Goal: Information Seeking & Learning: Check status

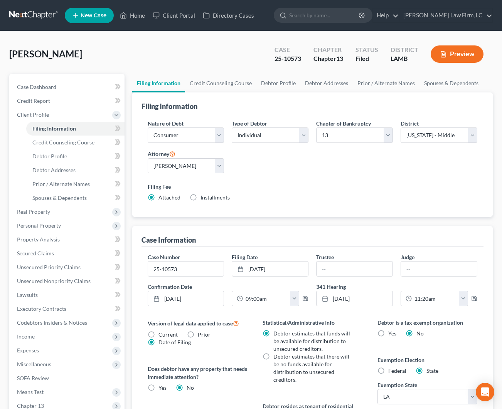
select select "1"
select select "0"
select select "3"
select select "35"
select select "0"
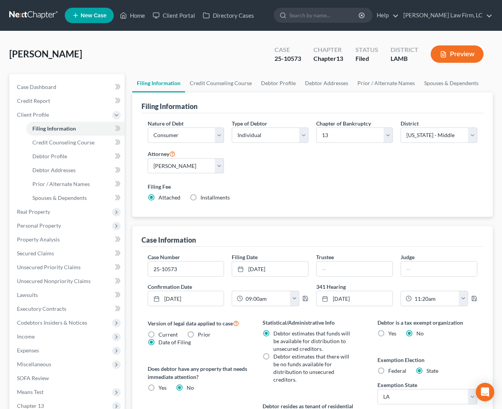
select select "19"
click at [134, 15] on link "Home" at bounding box center [132, 15] width 33 height 14
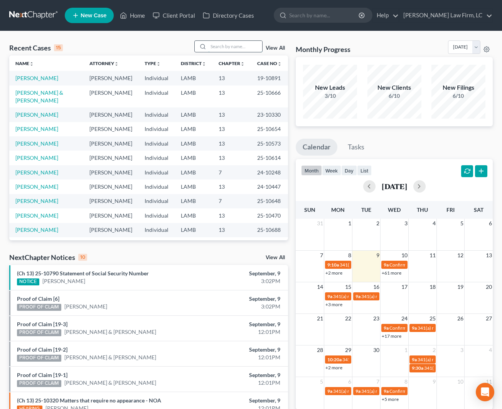
click at [226, 47] on input "search" at bounding box center [235, 46] width 54 height 11
type input "[PERSON_NAME]"
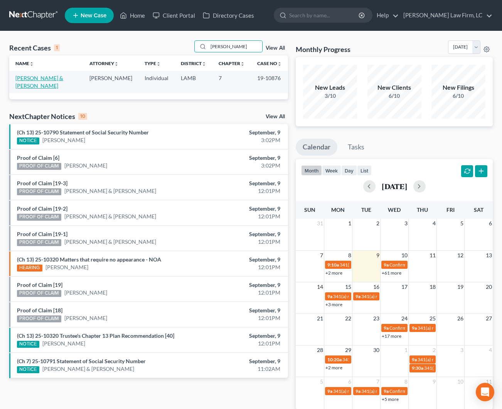
click at [45, 79] on link "[PERSON_NAME] & [PERSON_NAME]" at bounding box center [39, 82] width 48 height 14
click at [52, 79] on link "[PERSON_NAME] & [PERSON_NAME]" at bounding box center [39, 82] width 48 height 14
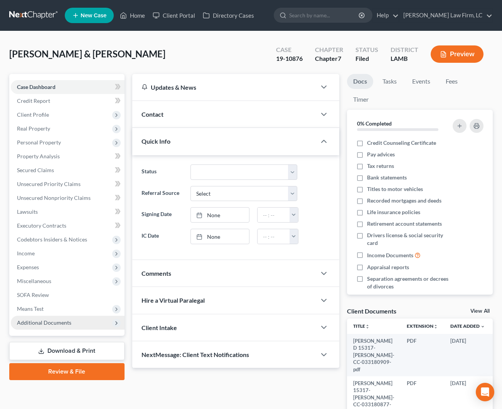
click at [60, 326] on span "Additional Documents" at bounding box center [68, 323] width 114 height 14
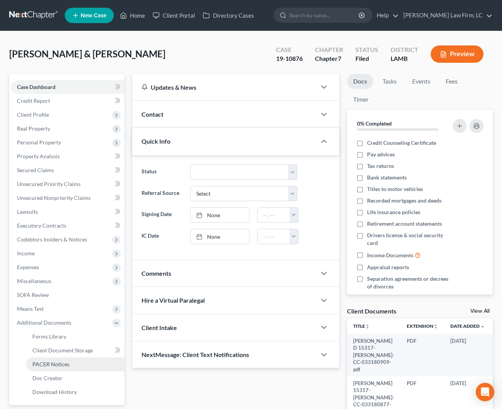
click at [67, 363] on span "PACER Notices" at bounding box center [50, 364] width 37 height 7
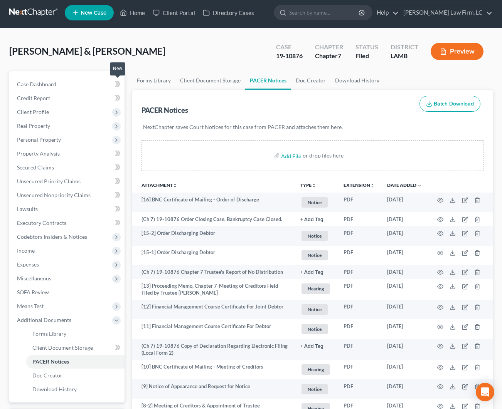
scroll to position [8, 0]
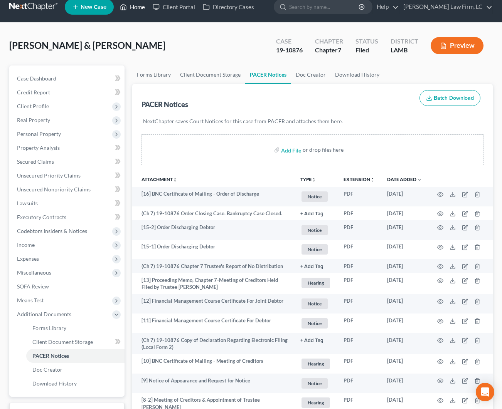
click at [130, 11] on link "Home" at bounding box center [132, 7] width 33 height 14
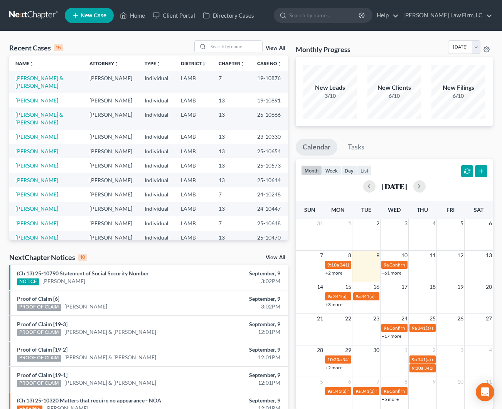
click at [42, 162] on link "[PERSON_NAME]" at bounding box center [36, 165] width 43 height 7
click at [46, 162] on link "[PERSON_NAME]" at bounding box center [36, 165] width 43 height 7
click at [39, 162] on link "[PERSON_NAME]" at bounding box center [36, 165] width 43 height 7
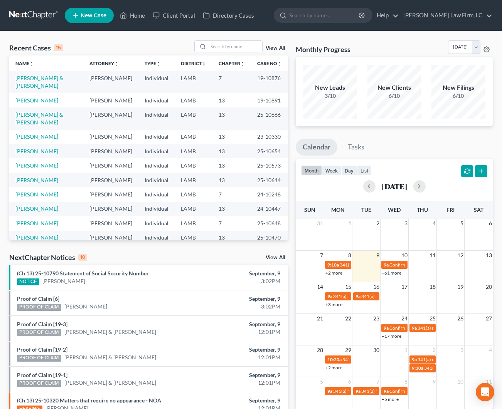
click at [39, 162] on link "[PERSON_NAME]" at bounding box center [36, 165] width 43 height 7
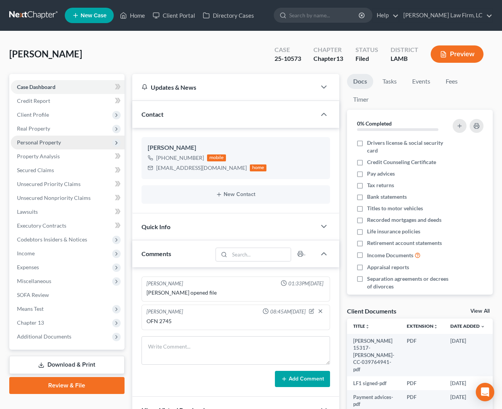
drag, startPoint x: 68, startPoint y: 123, endPoint x: 69, endPoint y: 136, distance: 12.8
click at [68, 123] on span "Real Property" at bounding box center [68, 129] width 114 height 14
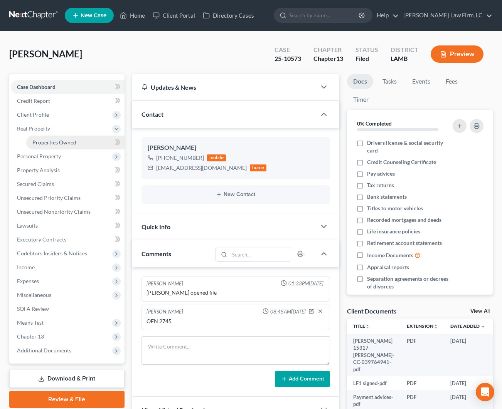
click at [60, 139] on span "Properties Owned" at bounding box center [54, 142] width 44 height 7
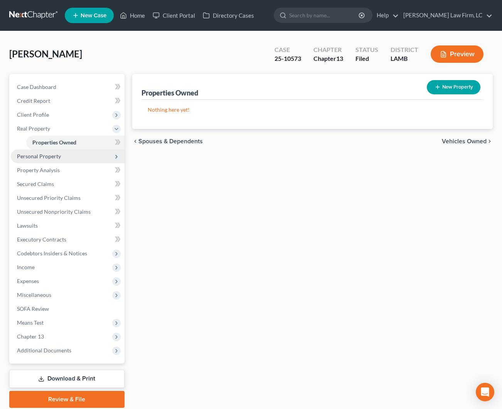
click at [37, 157] on span "Personal Property" at bounding box center [39, 156] width 44 height 7
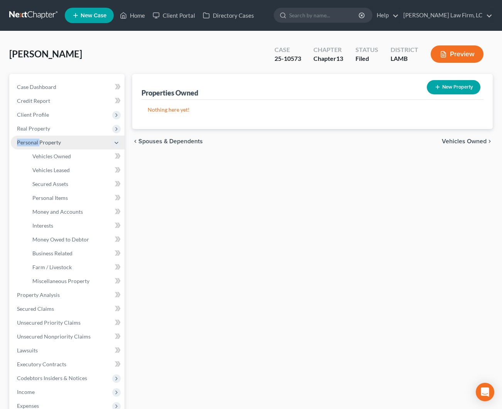
click at [40, 139] on span "Personal Property" at bounding box center [68, 143] width 114 height 14
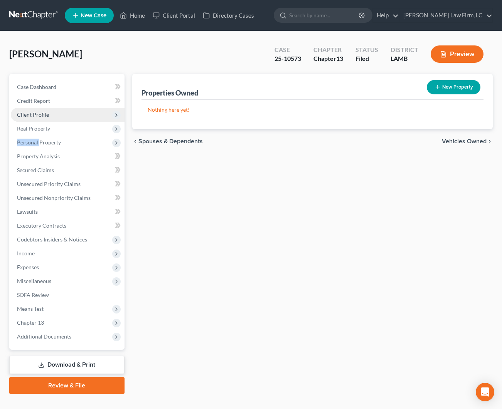
click at [38, 118] on span "Client Profile" at bounding box center [68, 115] width 114 height 14
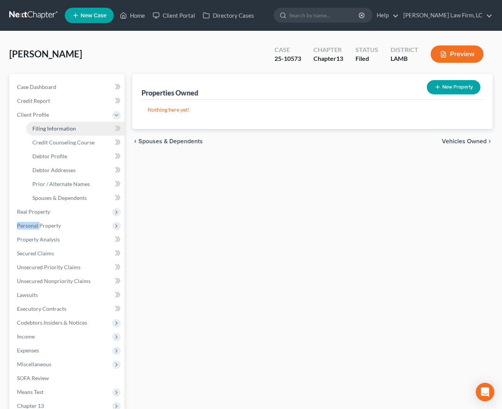
scroll to position [1, 0]
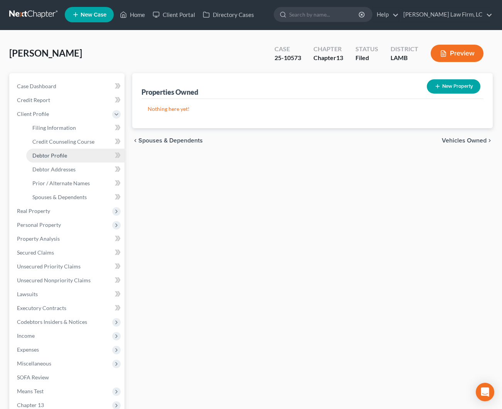
click at [58, 157] on link "Debtor Profile" at bounding box center [75, 156] width 98 height 14
select select "0"
select select "4"
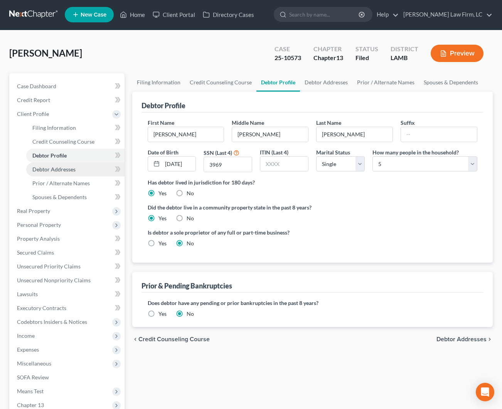
click at [62, 167] on span "Debtor Addresses" at bounding box center [53, 169] width 43 height 7
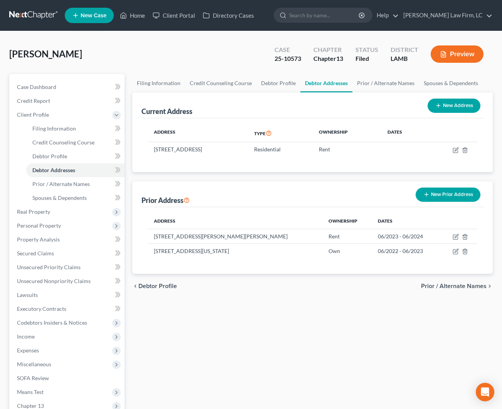
scroll to position [0, 0]
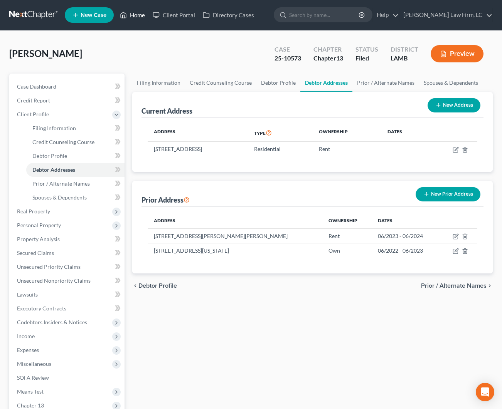
click at [130, 14] on link "Home" at bounding box center [132, 15] width 33 height 14
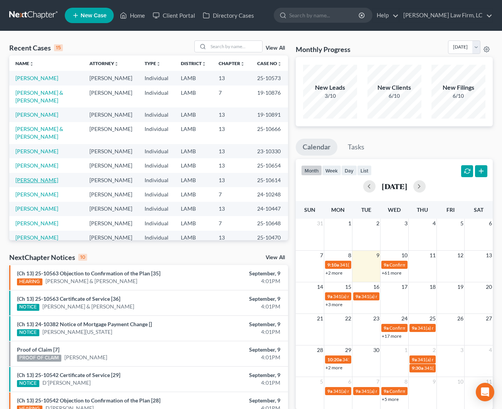
click at [37, 177] on link "[PERSON_NAME]" at bounding box center [36, 180] width 43 height 7
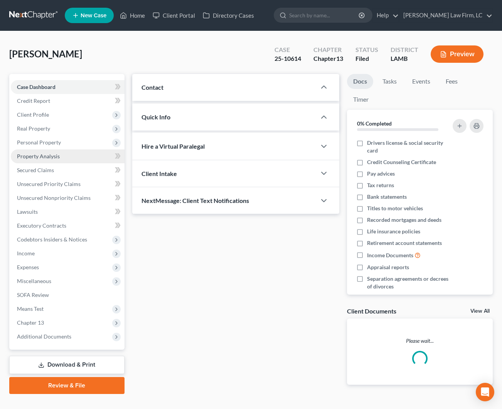
click at [44, 163] on link "Property Analysis" at bounding box center [68, 156] width 114 height 14
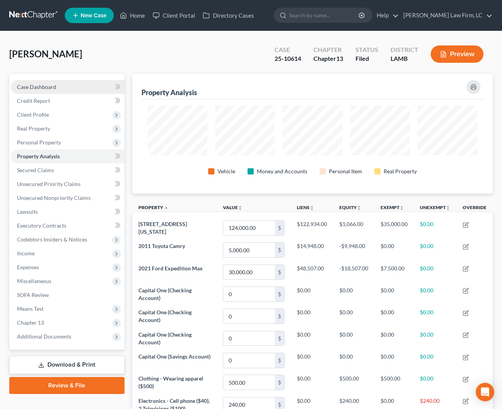
scroll to position [120, 360]
click at [49, 84] on span "Case Dashboard" at bounding box center [36, 87] width 39 height 7
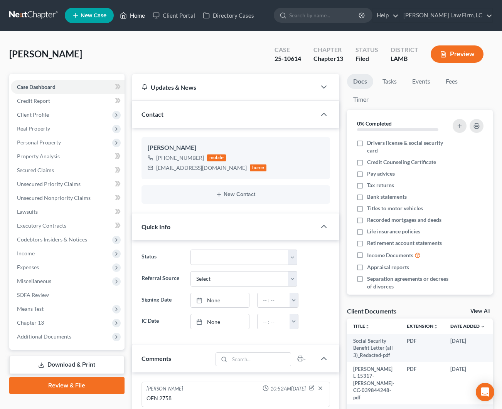
click at [127, 15] on icon at bounding box center [123, 15] width 7 height 9
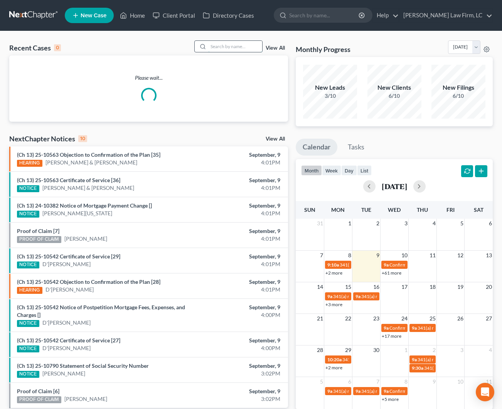
click at [233, 47] on input "search" at bounding box center [235, 46] width 54 height 11
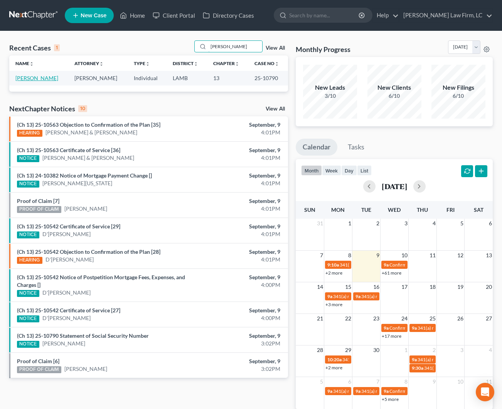
type input "[PERSON_NAME]"
click at [28, 80] on link "[PERSON_NAME]" at bounding box center [36, 78] width 43 height 7
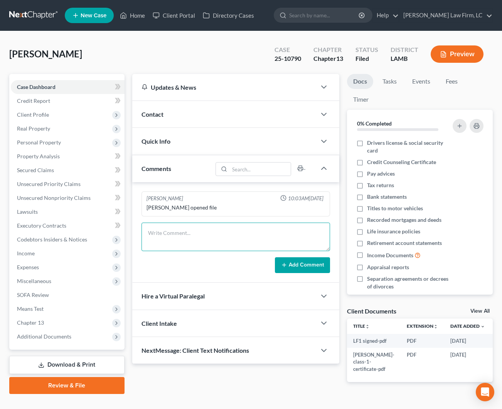
click at [251, 230] on textarea at bounding box center [235, 237] width 188 height 29
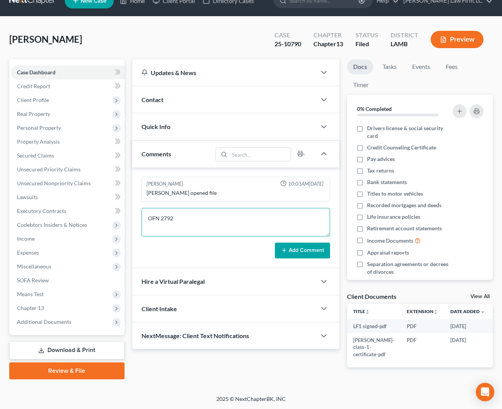
type textarea "OFN 2792"
click at [302, 244] on button "Add Comment" at bounding box center [302, 251] width 55 height 16
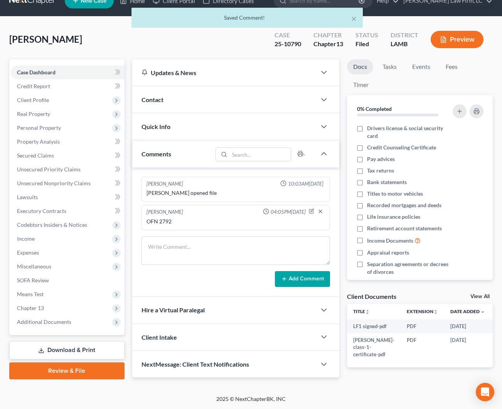
scroll to position [0, 0]
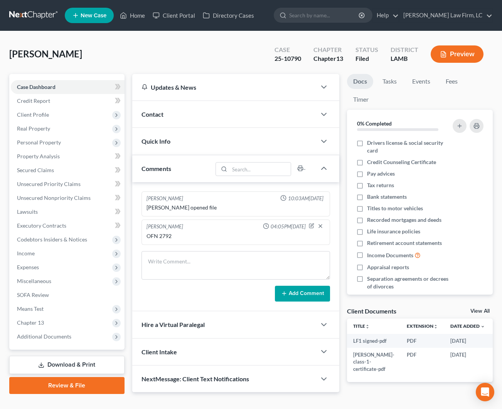
click at [139, 60] on div "[PERSON_NAME] Upgraded Case 25-10790 Chapter Chapter 13 Status Filed District […" at bounding box center [250, 57] width 483 height 34
drag, startPoint x: 137, startPoint y: 21, endPoint x: 163, endPoint y: 20, distance: 25.8
click at [137, 21] on link "Home" at bounding box center [132, 15] width 33 height 14
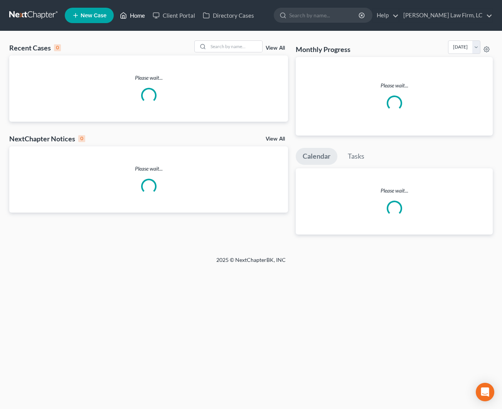
click at [144, 16] on link "Home" at bounding box center [132, 15] width 33 height 14
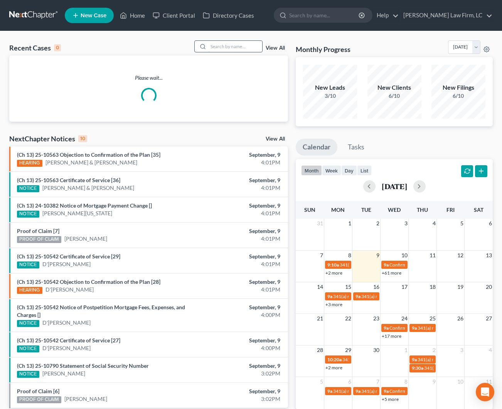
click at [225, 49] on input "search" at bounding box center [235, 46] width 54 height 11
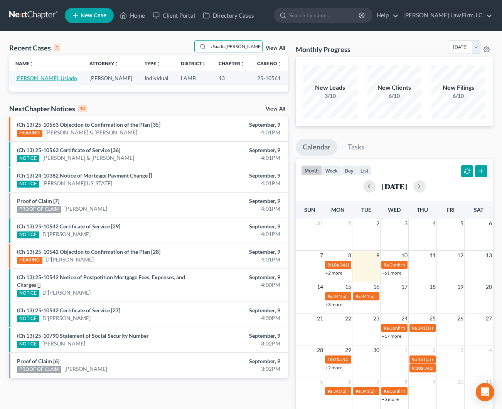
type input "Usiado [PERSON_NAME]"
click at [31, 77] on link "[PERSON_NAME], Usiado" at bounding box center [46, 78] width 62 height 7
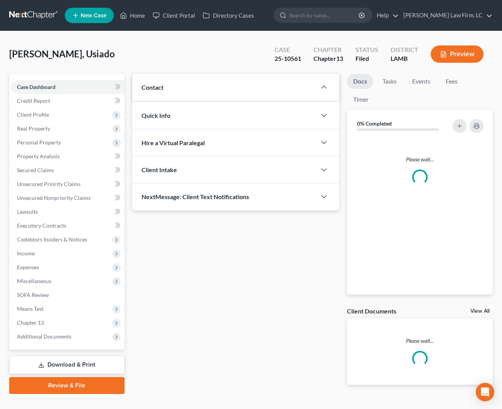
click at [32, 68] on div "[PERSON_NAME], Usiado Upgraded Case 25-10561 Chapter Chapter 13 Status Filed Di…" at bounding box center [250, 57] width 483 height 34
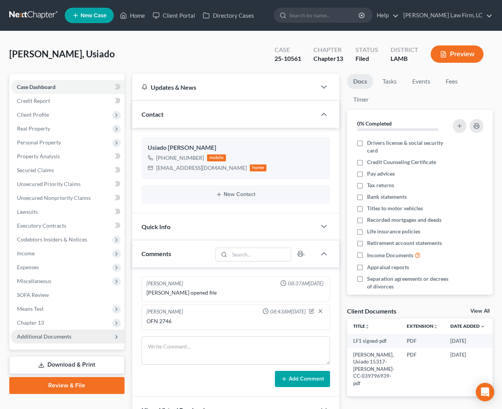
click at [38, 342] on span "Additional Documents" at bounding box center [68, 337] width 114 height 14
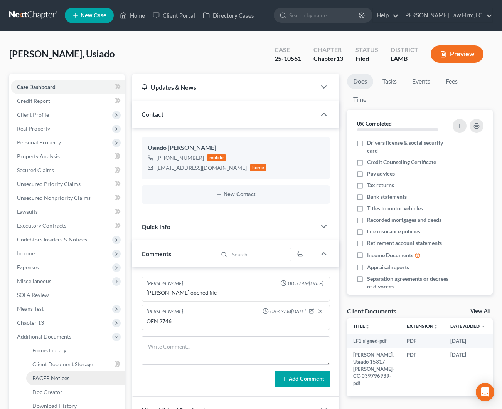
click at [60, 376] on span "PACER Notices" at bounding box center [50, 378] width 37 height 7
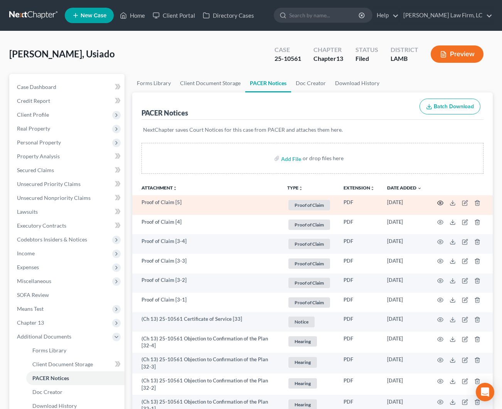
click at [438, 202] on icon "button" at bounding box center [440, 203] width 6 height 6
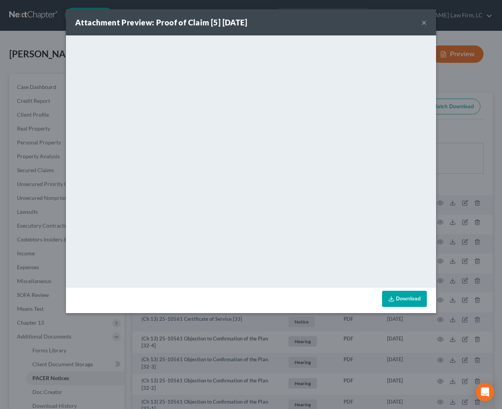
click at [431, 30] on div "Attachment Preview: Proof of Claim [5] [DATE] ×" at bounding box center [251, 22] width 370 height 26
click at [424, 24] on button "×" at bounding box center [423, 22] width 5 height 9
click at [422, 24] on button "×" at bounding box center [423, 22] width 5 height 9
click at [425, 23] on div "Attachment Preview: Proof of Claim [5] [DATE] × <object ng-attr-data='[URL][DOM…" at bounding box center [251, 204] width 502 height 409
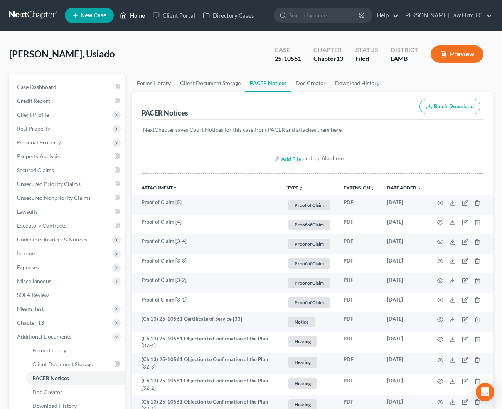
click at [140, 18] on link "Home" at bounding box center [132, 15] width 33 height 14
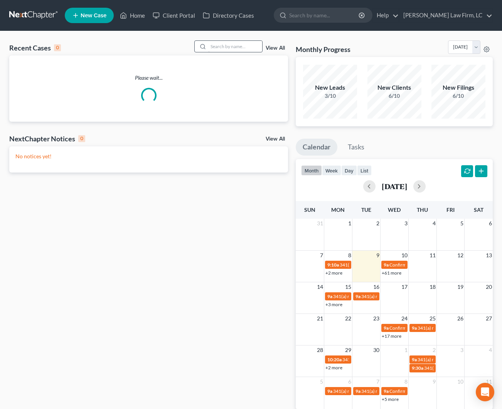
click at [206, 43] on div at bounding box center [202, 46] width 14 height 11
click at [214, 47] on input "search" at bounding box center [235, 46] width 54 height 11
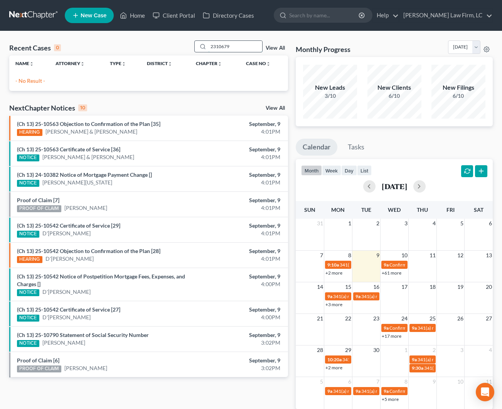
click at [217, 46] on input "2310679" at bounding box center [235, 46] width 54 height 11
click at [244, 49] on input "23-10679" at bounding box center [235, 46] width 54 height 11
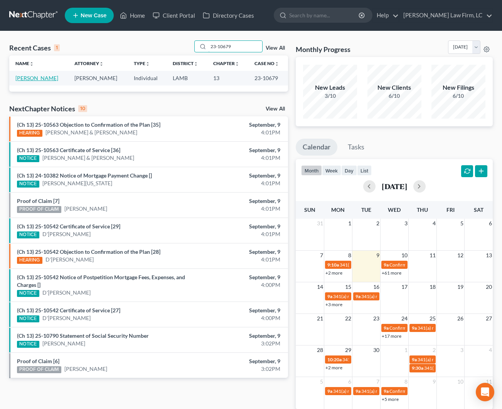
type input "23-10679"
click at [41, 80] on link "[PERSON_NAME]" at bounding box center [36, 78] width 43 height 7
click at [44, 77] on link "[PERSON_NAME]" at bounding box center [36, 78] width 43 height 7
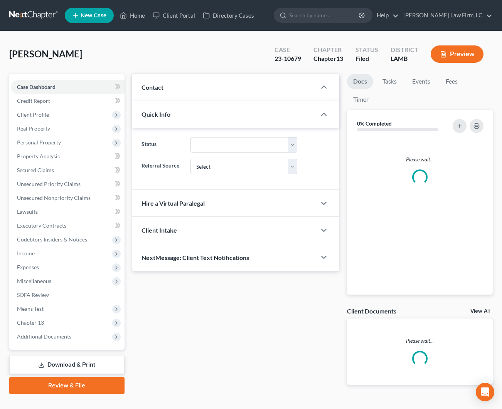
click at [46, 76] on div "Case Dashboard Payments Invoices Payments Payments Credit Report Client Profile…" at bounding box center [66, 212] width 115 height 276
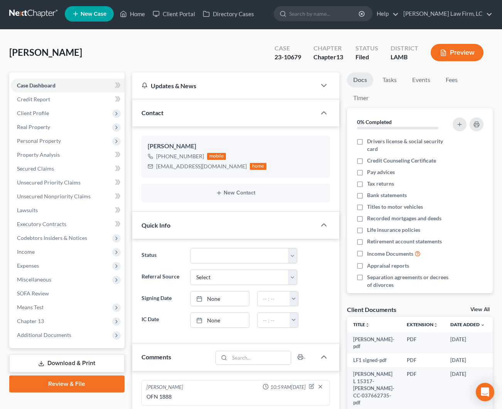
scroll to position [2, 0]
click at [141, 15] on link "Home" at bounding box center [132, 14] width 33 height 14
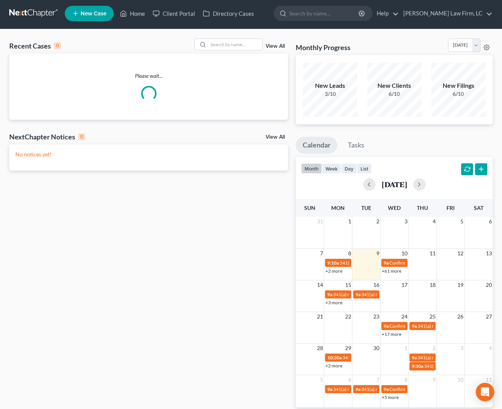
scroll to position [2, 0]
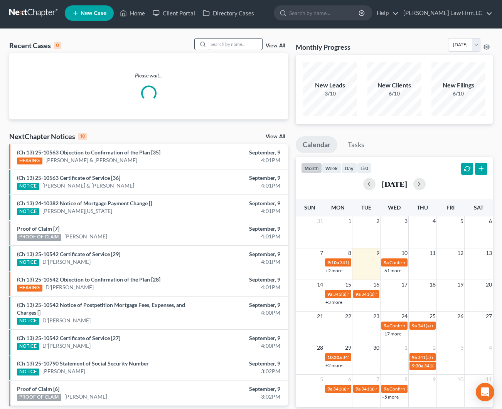
click at [228, 45] on input "search" at bounding box center [235, 44] width 54 height 11
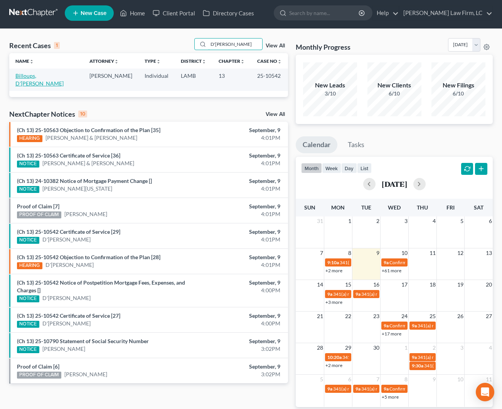
type input "D'[PERSON_NAME]"
click at [38, 72] on link "Billoups, D'[PERSON_NAME]" at bounding box center [39, 79] width 48 height 14
click at [44, 72] on link "Billoups, D'[PERSON_NAME]" at bounding box center [39, 79] width 48 height 14
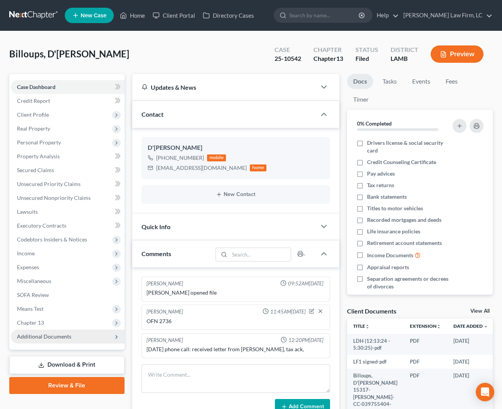
click at [87, 339] on span "Additional Documents" at bounding box center [68, 337] width 114 height 14
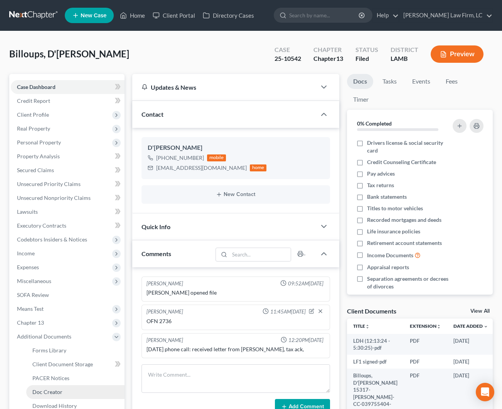
drag, startPoint x: 77, startPoint y: 318, endPoint x: 82, endPoint y: 334, distance: 16.2
click at [77, 371] on link "PACER Notices" at bounding box center [75, 378] width 98 height 14
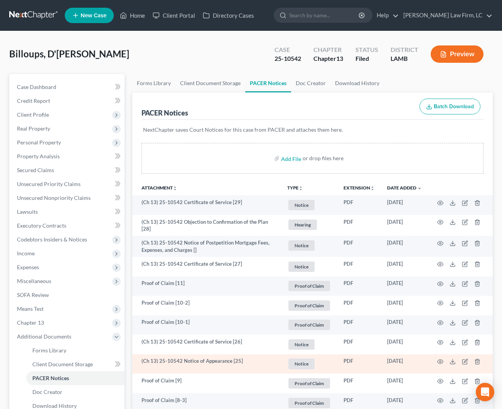
scroll to position [68, 0]
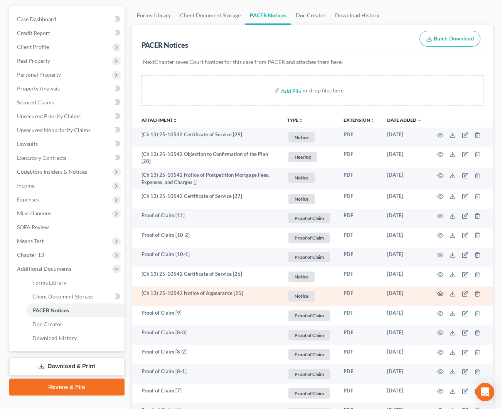
click at [437, 292] on icon "button" at bounding box center [440, 294] width 6 height 6
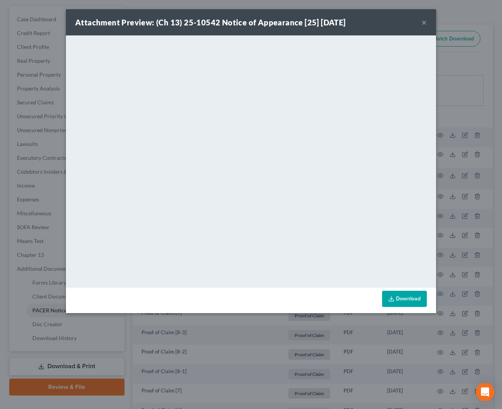
click at [421, 28] on div "Attachment Preview: (Ch 13) 25-10542 Notice of Appearance [25] [DATE] ×" at bounding box center [251, 22] width 370 height 26
click at [424, 20] on button "×" at bounding box center [423, 22] width 5 height 9
click at [424, 21] on button "×" at bounding box center [423, 22] width 5 height 9
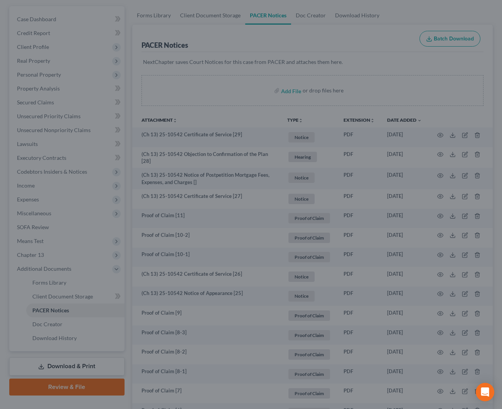
click at [423, 22] on div "Attachment Preview: (Ch 13) 25-10542 Notice of Appearance [25] [DATE] × <object…" at bounding box center [251, 204] width 502 height 409
click at [422, 24] on div at bounding box center [251, 204] width 502 height 409
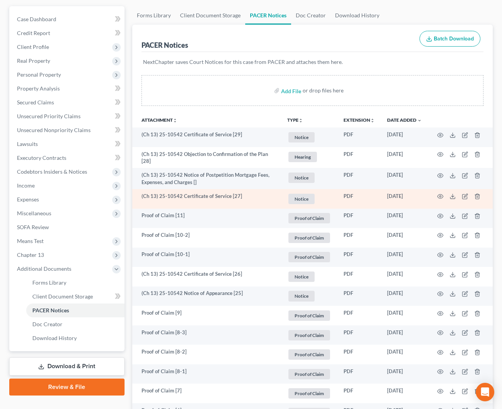
click at [423, 25] on div "PACER Notices Batch Download" at bounding box center [312, 39] width 342 height 28
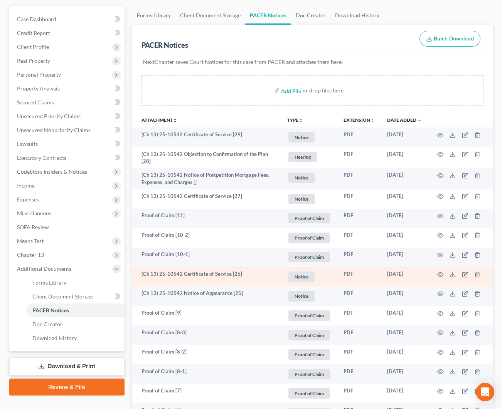
scroll to position [68, 0]
click at [443, 273] on td at bounding box center [460, 277] width 65 height 20
click at [439, 274] on icon "button" at bounding box center [440, 274] width 6 height 6
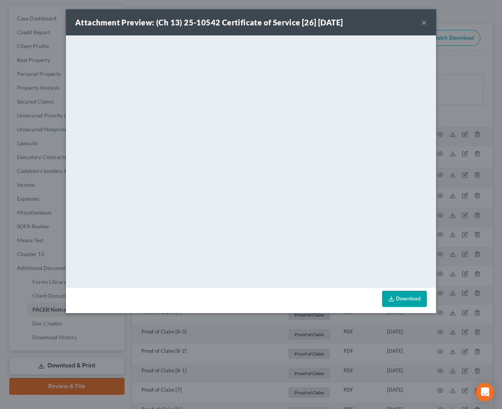
scroll to position [70, 0]
click at [423, 25] on button "×" at bounding box center [423, 22] width 5 height 9
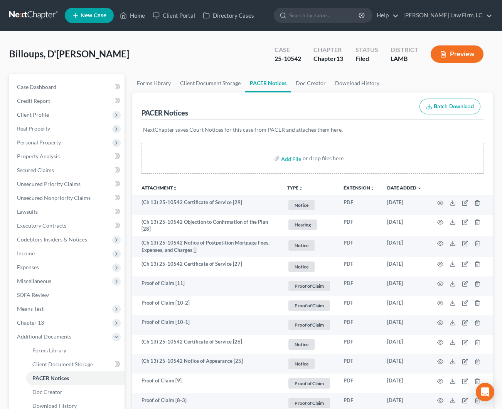
scroll to position [0, 0]
